Goal: Task Accomplishment & Management: Complete application form

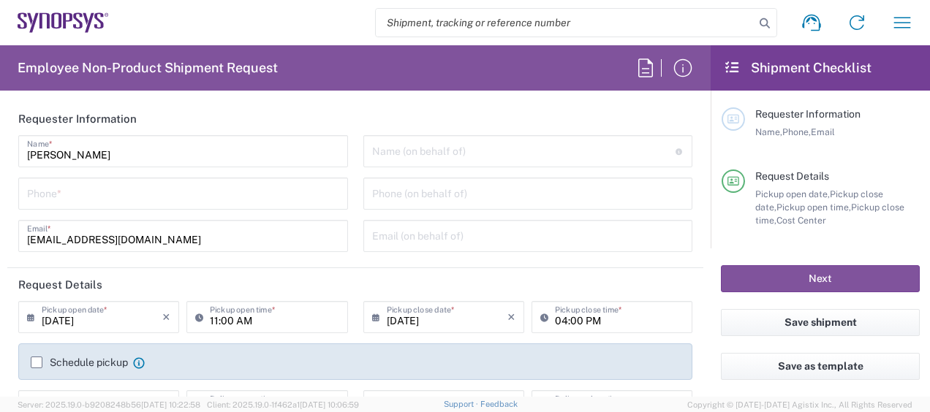
type input "Department"
type input "Delivered at Place"
type input "US01, CIO, IT, ESS2 110066"
type input "[GEOGRAPHIC_DATA]"
type input "[US_STATE]"
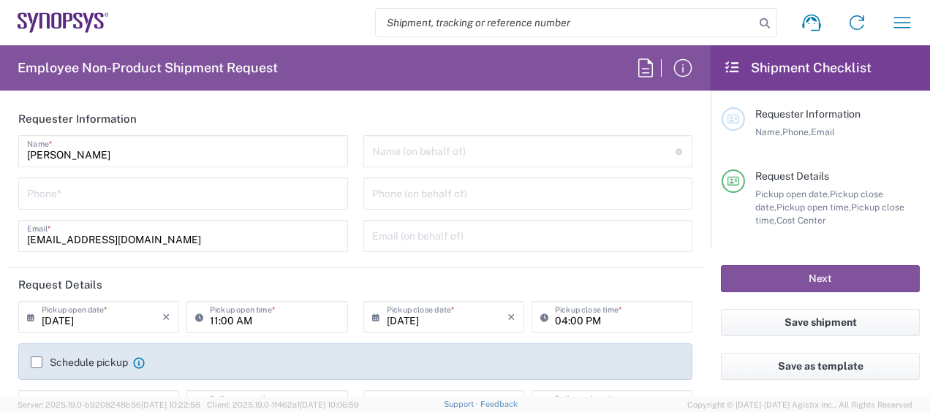
type input "[GEOGRAPHIC_DATA]"
type input "[GEOGRAPHIC_DATA] US26"
click at [294, 197] on input "tel" at bounding box center [183, 193] width 312 height 26
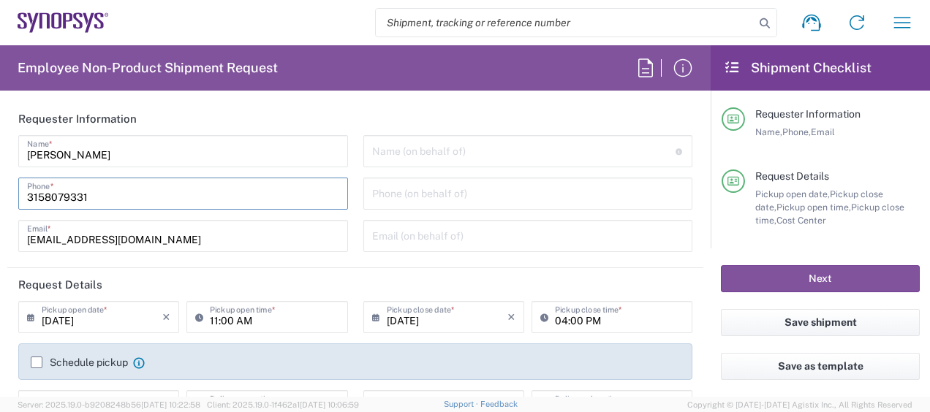
type input "3158079331"
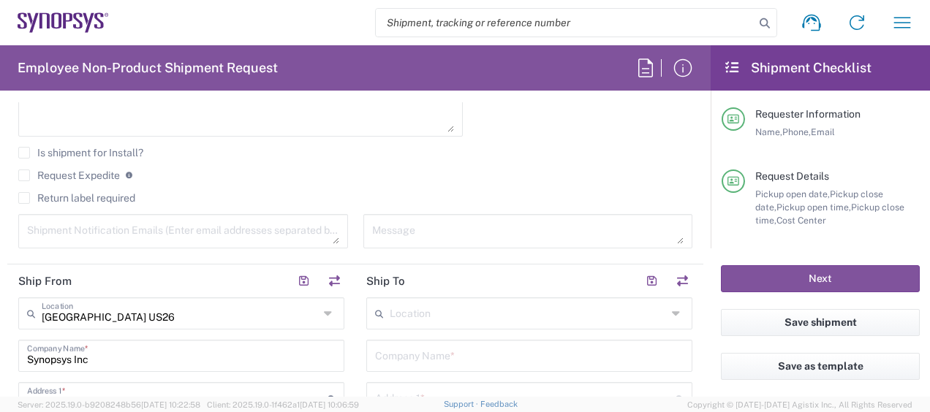
scroll to position [512, 0]
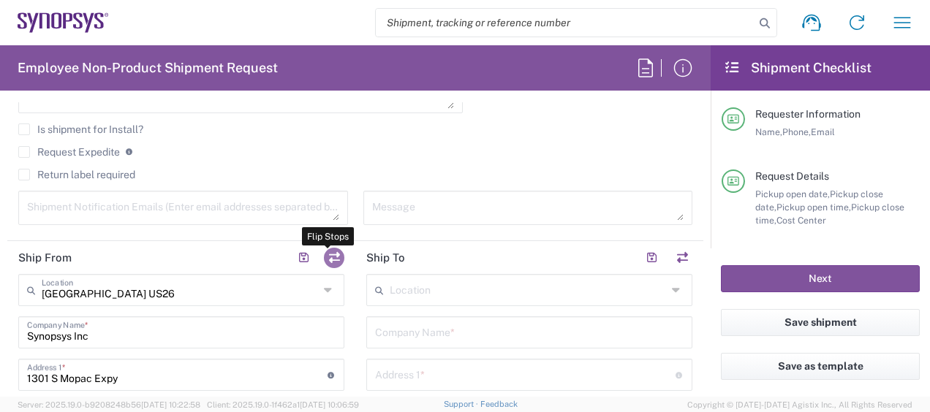
click at [324, 248] on button "button" at bounding box center [334, 258] width 20 height 20
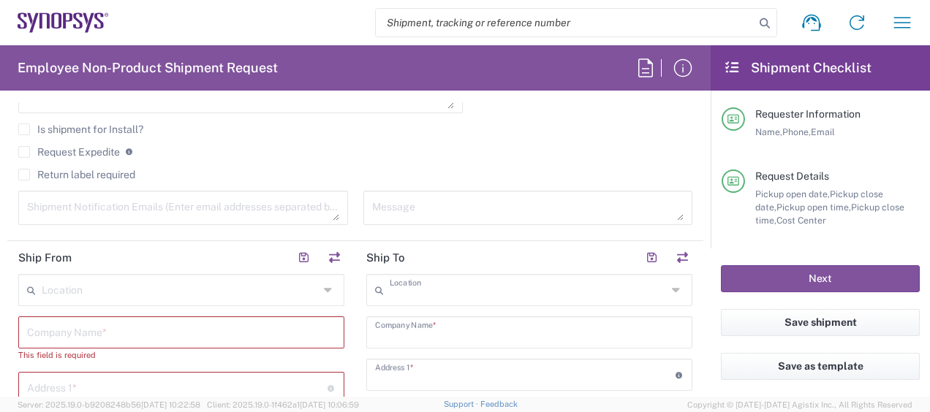
type input "[GEOGRAPHIC_DATA] US26"
type input "Synopsys Inc"
type input "1301 S Mopac Expy"
type input "[STREET_ADDRESS]"
type input "Austin"
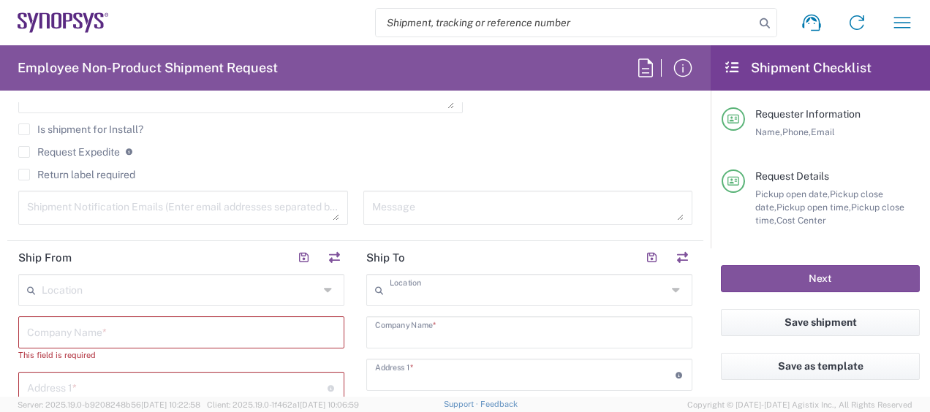
type input "[US_STATE]"
type input "78746"
type input "[PERSON_NAME]"
type input "[EMAIL_ADDRESS][DOMAIN_NAME]"
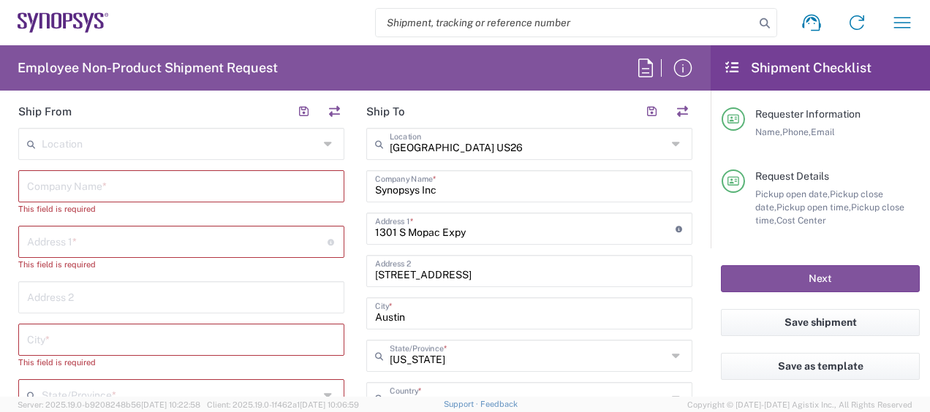
click at [140, 172] on input "text" at bounding box center [181, 185] width 308 height 26
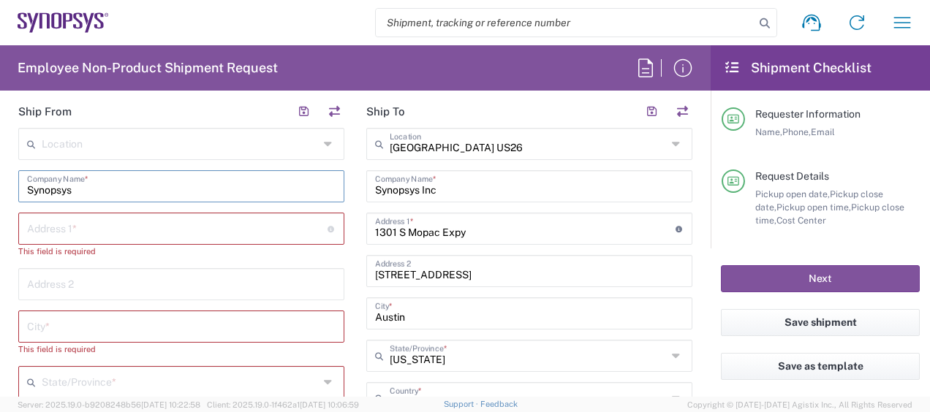
type input "Synopsys"
paste input "[STREET_ADDRESS]"
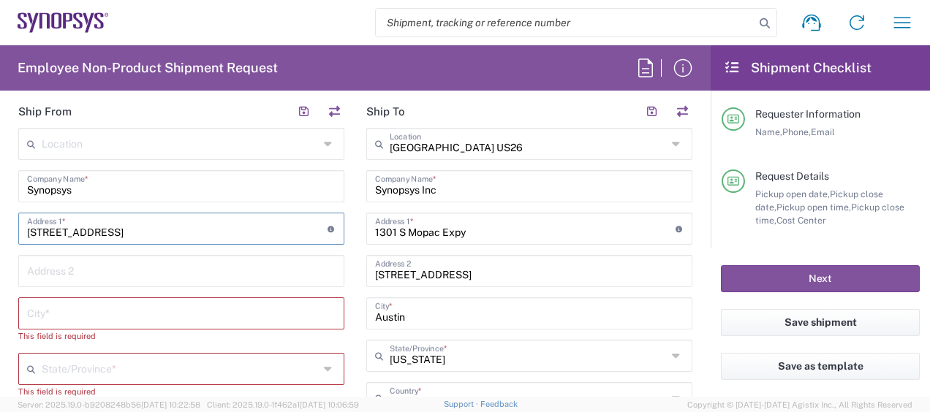
type input "[STREET_ADDRESS]"
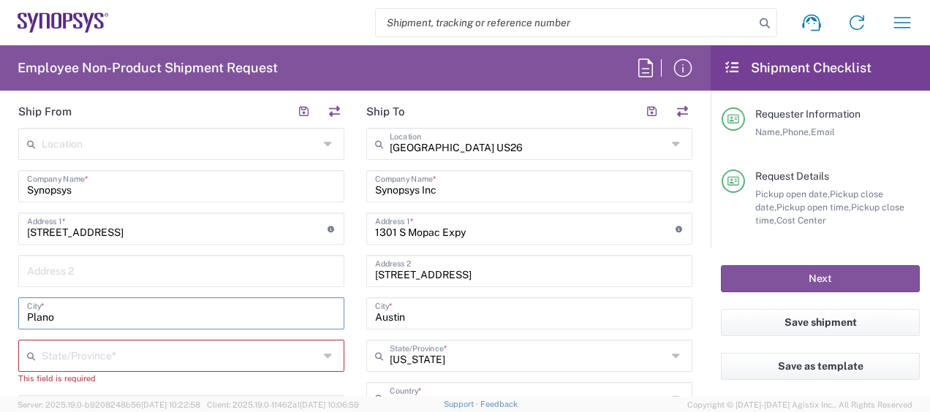
type input "Plano"
click at [110, 324] on span "[US_STATE]" at bounding box center [178, 325] width 317 height 23
type input "[US_STATE]"
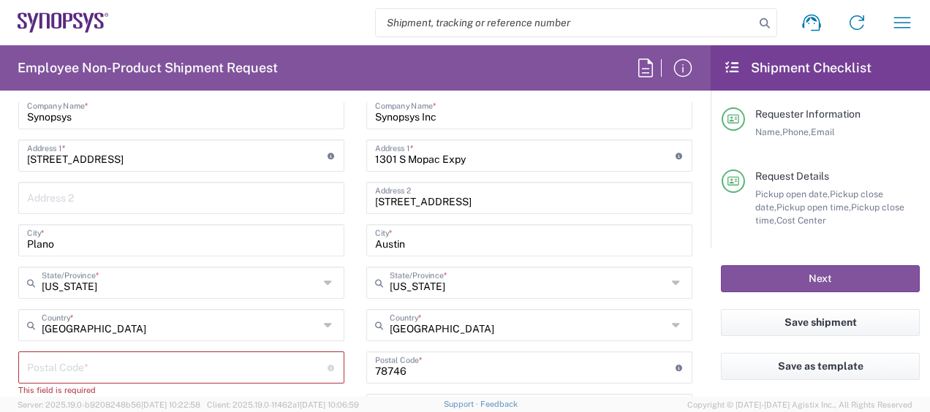
scroll to position [804, 0]
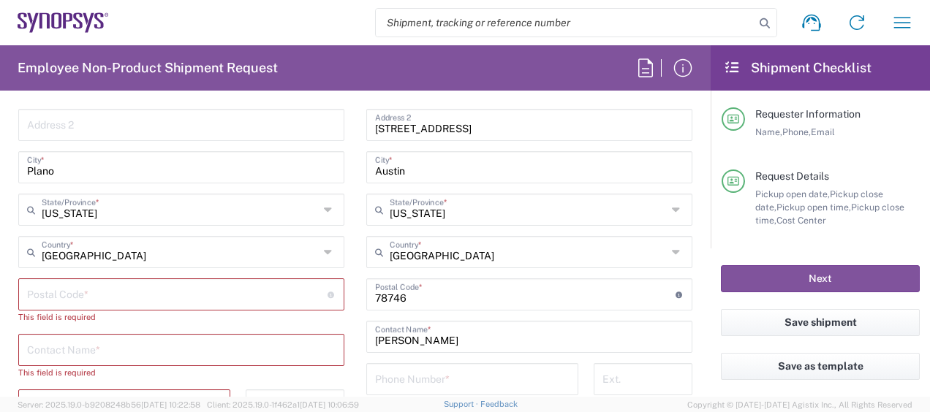
click at [129, 292] on input "undefined" at bounding box center [177, 294] width 300 height 26
paste input "75025"
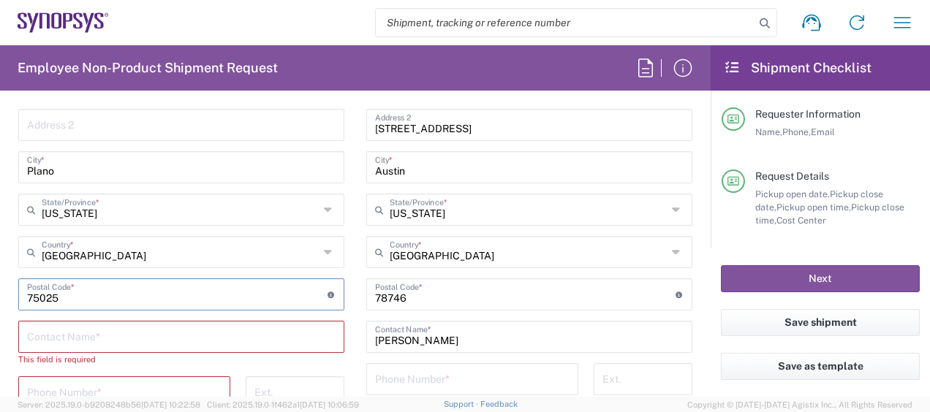
type input "75025"
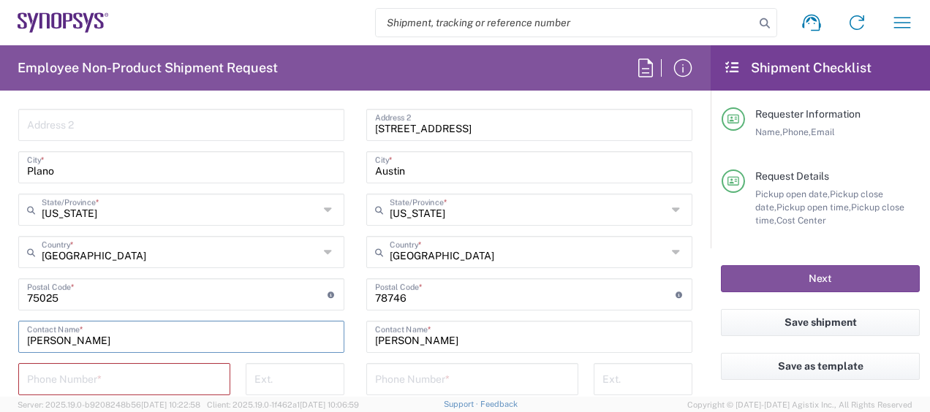
type input "[PERSON_NAME]"
click at [123, 380] on input "tel" at bounding box center [124, 378] width 194 height 26
paste input "9729263130"
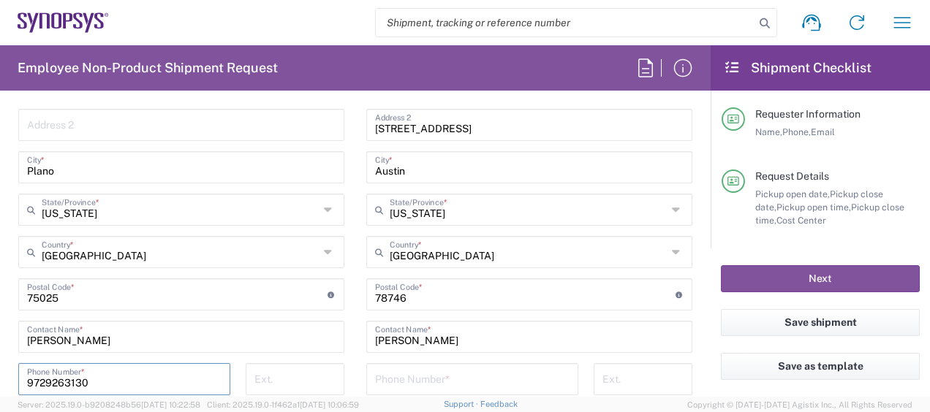
type input "9729263130"
click at [446, 370] on input "tel" at bounding box center [472, 378] width 194 height 26
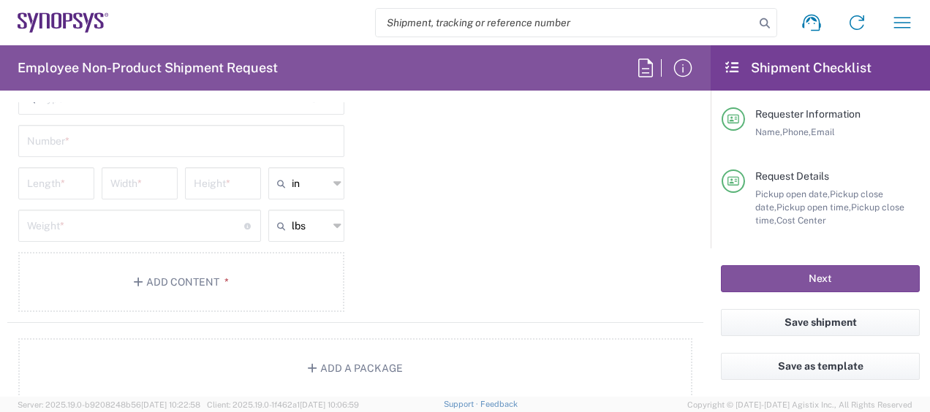
scroll to position [1315, 0]
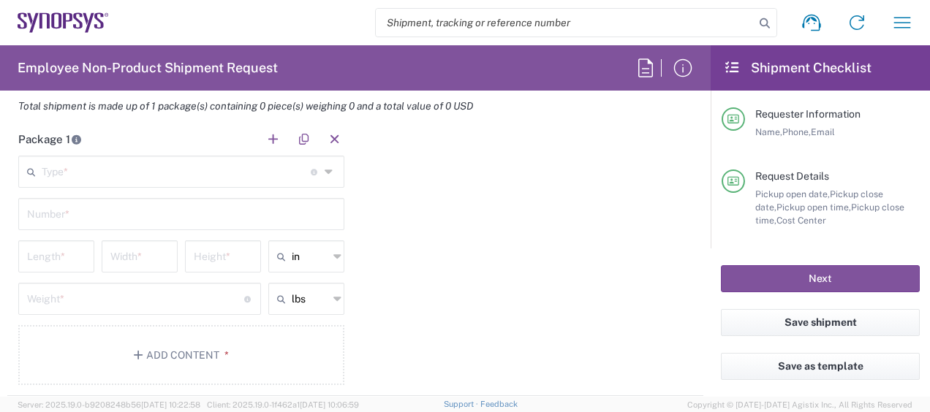
type input "3158079331"
click at [128, 186] on main "Type * Material used to package goods Bale(s) Basket(s) Bolt(s) Bottle(s) Bucke…" at bounding box center [181, 273] width 348 height 235
click at [136, 171] on input "text" at bounding box center [176, 171] width 269 height 26
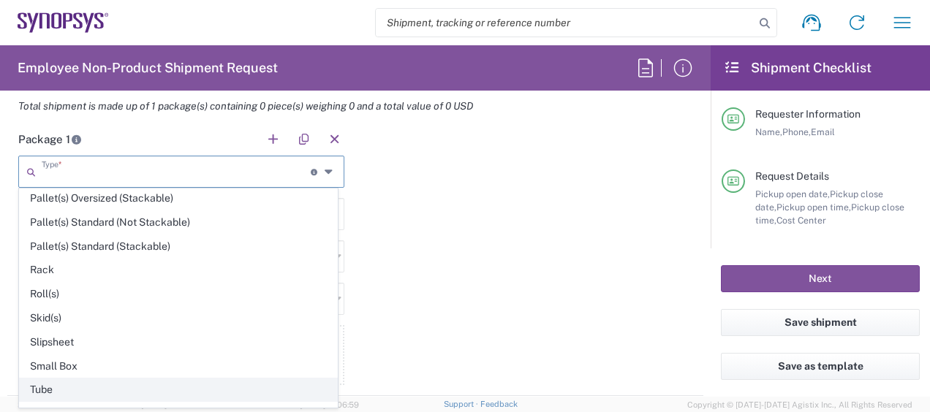
scroll to position [673, 0]
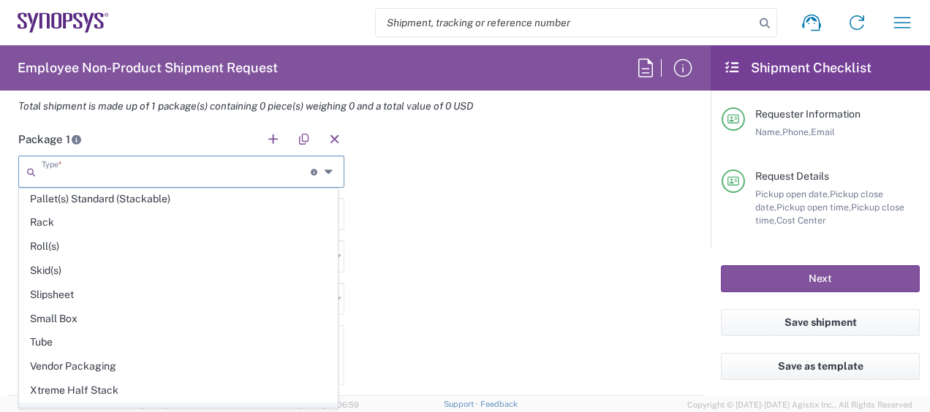
click at [92, 403] on span "Your Packaging" at bounding box center [178, 414] width 317 height 23
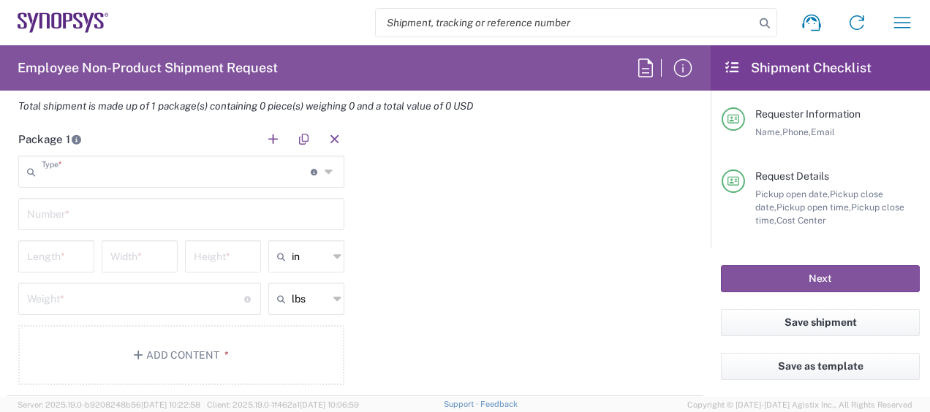
type input "Your Packaging"
click at [77, 220] on input "text" at bounding box center [181, 213] width 308 height 26
type input "1"
click at [45, 256] on input "number" at bounding box center [56, 256] width 58 height 26
type input "16"
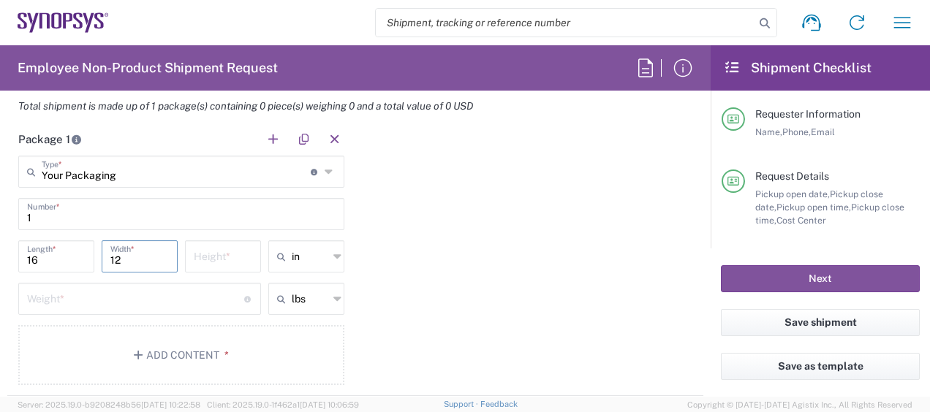
type input "12"
type input "3"
click at [173, 301] on input "number" at bounding box center [135, 298] width 217 height 26
type input "in"
type input "6"
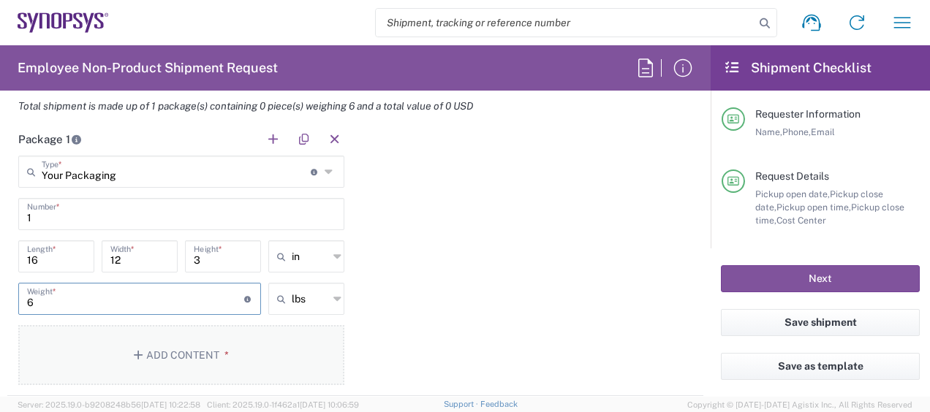
click at [140, 345] on button "Add Content *" at bounding box center [181, 355] width 326 height 60
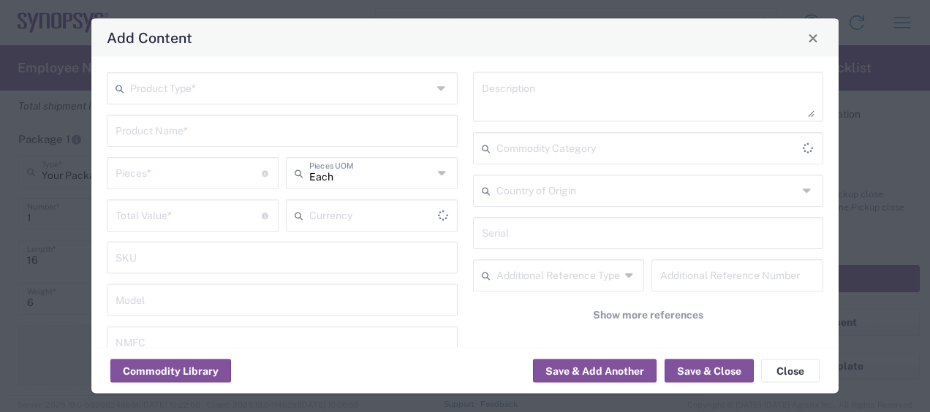
type input "US Dollar"
click at [233, 96] on input "text" at bounding box center [281, 88] width 302 height 26
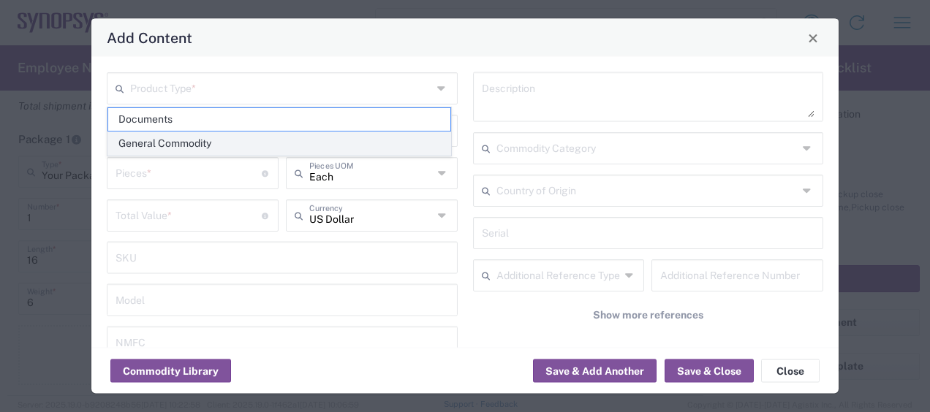
click at [198, 138] on span "General Commodity" at bounding box center [279, 143] width 342 height 23
type input "General Commodity"
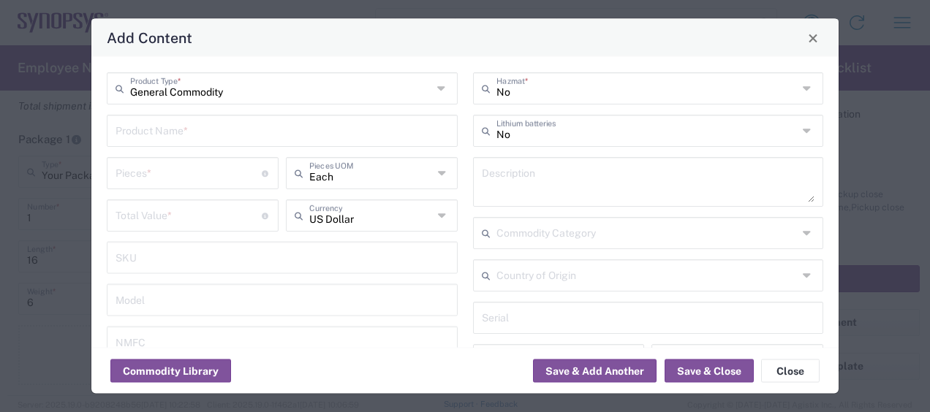
click at [165, 137] on input "text" at bounding box center [281, 130] width 333 height 26
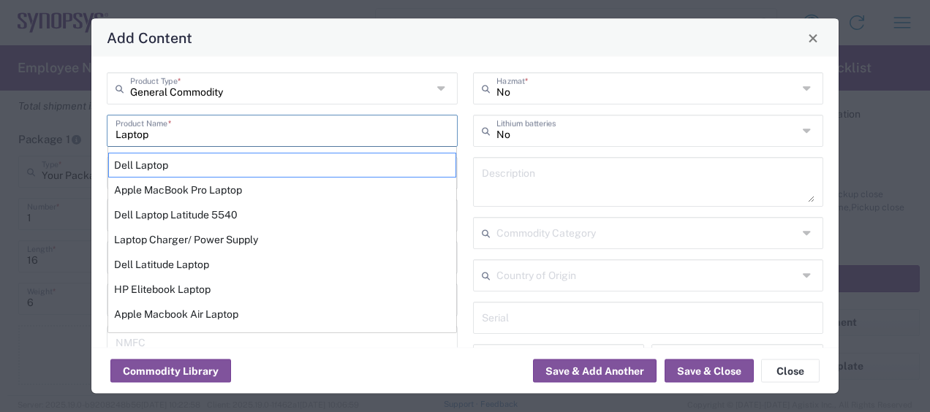
type input "Laptop"
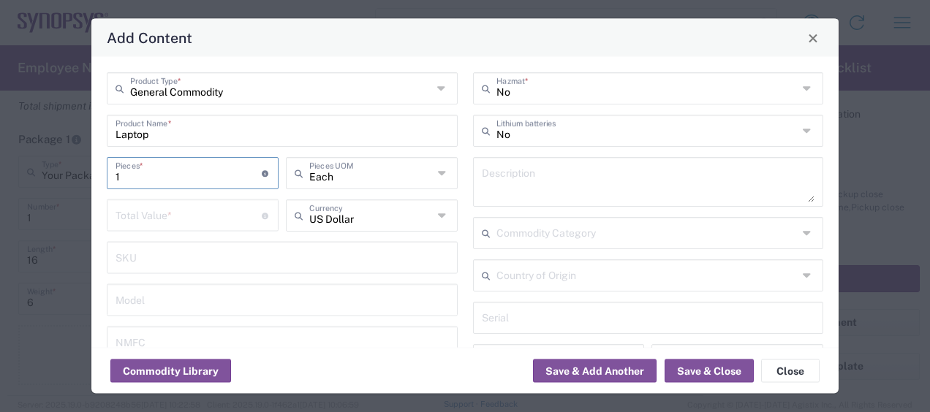
type input "1"
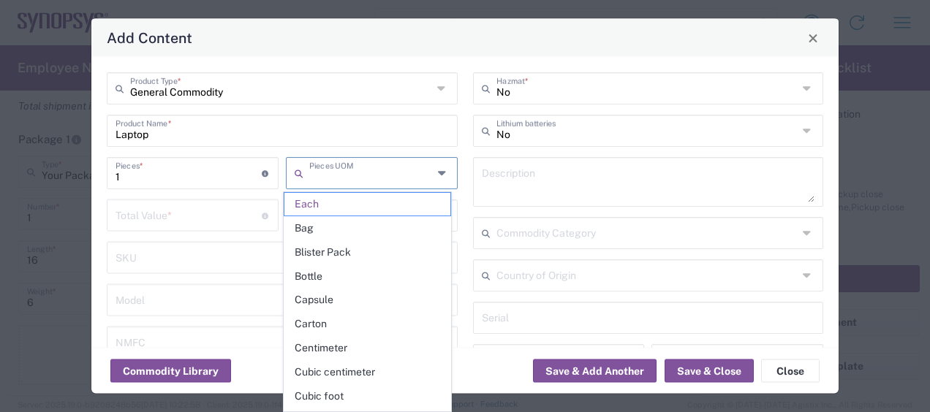
type input "Each"
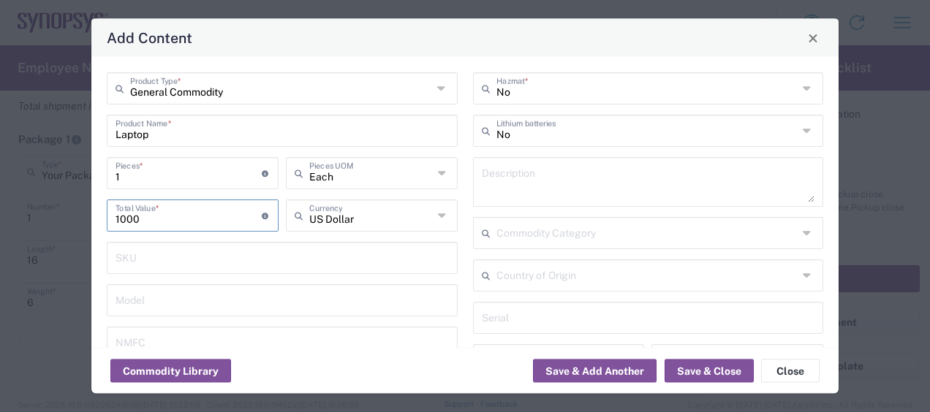
type input "1000"
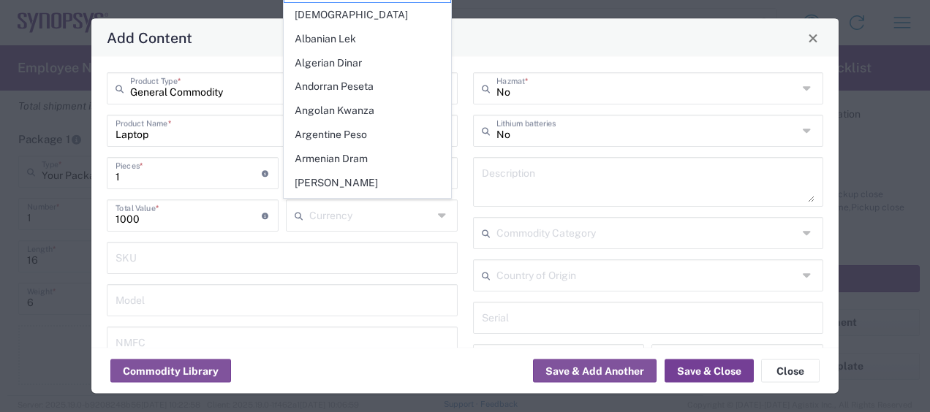
click at [718, 374] on button "Save & Close" at bounding box center [708, 371] width 89 height 23
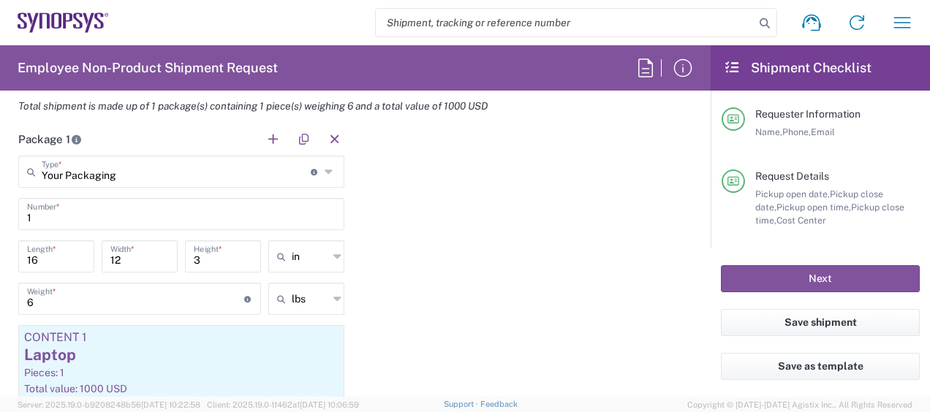
click at [744, 266] on div "Next" at bounding box center [819, 278] width 219 height 61
click at [751, 276] on button "Next" at bounding box center [820, 278] width 199 height 27
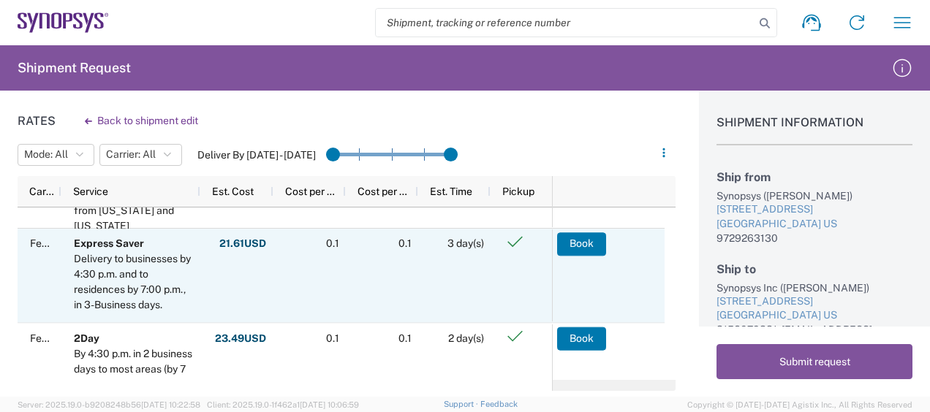
scroll to position [73, 0]
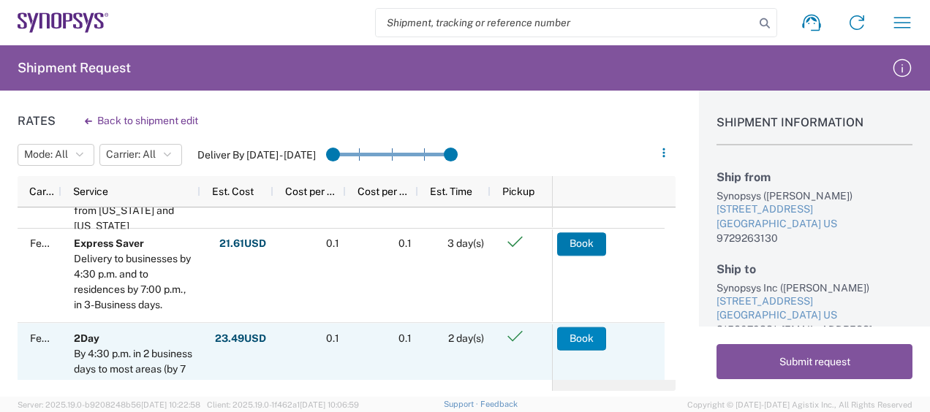
click at [569, 335] on button "Book" at bounding box center [581, 338] width 49 height 23
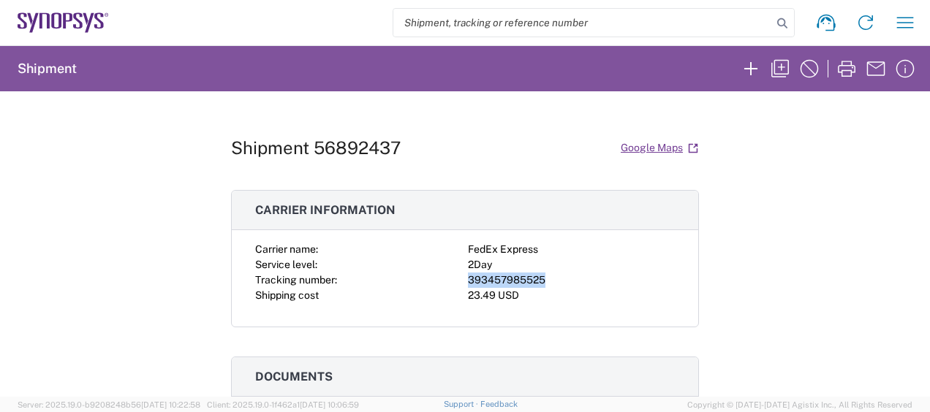
drag, startPoint x: 543, startPoint y: 281, endPoint x: 461, endPoint y: 284, distance: 81.9
click at [461, 284] on div "Carrier name: FedEx Express Service level: 2Day Tracking number: 393457985525 S…" at bounding box center [464, 272] width 419 height 61
copy div "393457985525"
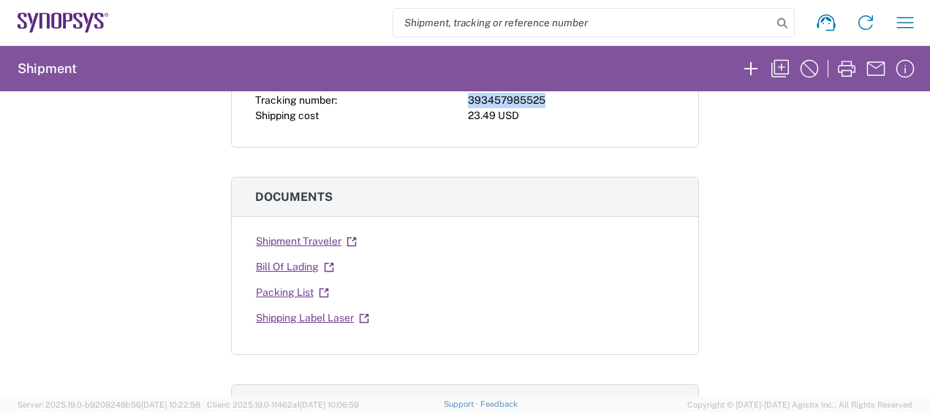
scroll to position [219, 0]
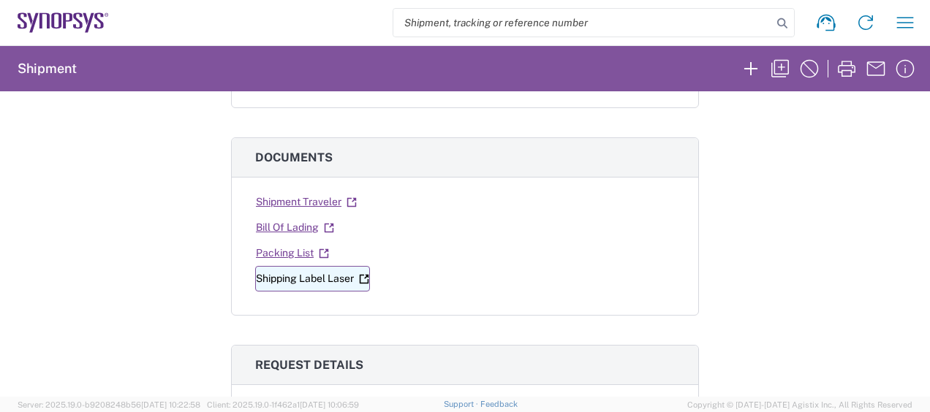
click at [300, 277] on link "Shipping Label Laser" at bounding box center [312, 279] width 115 height 26
